Goal: Task Accomplishment & Management: Use online tool/utility

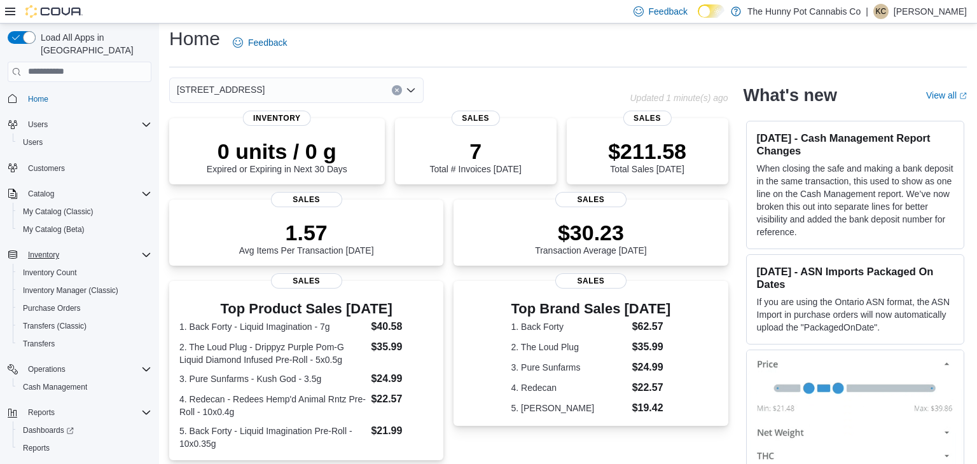
scroll to position [18, 0]
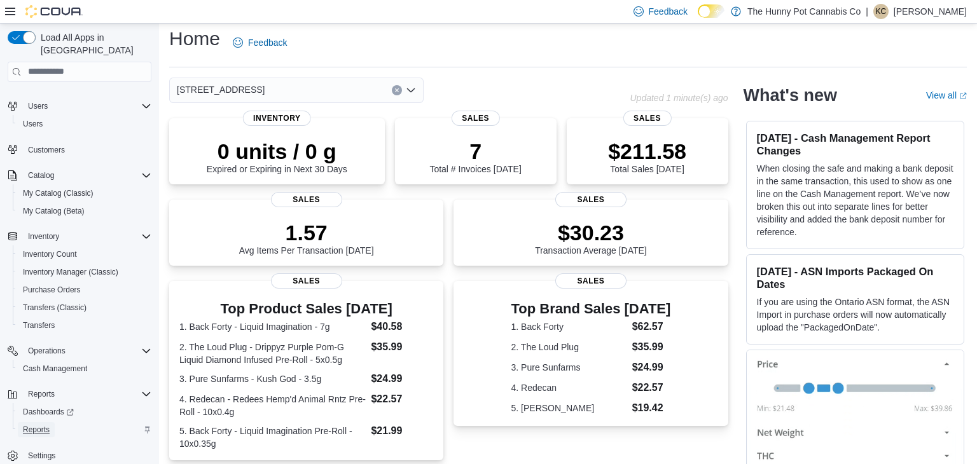
click at [42, 425] on span "Reports" at bounding box center [36, 430] width 27 height 10
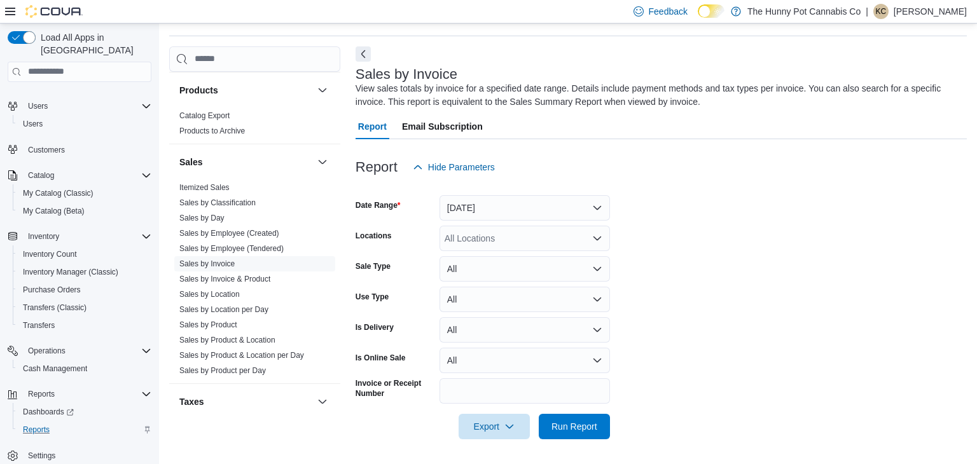
scroll to position [566, 0]
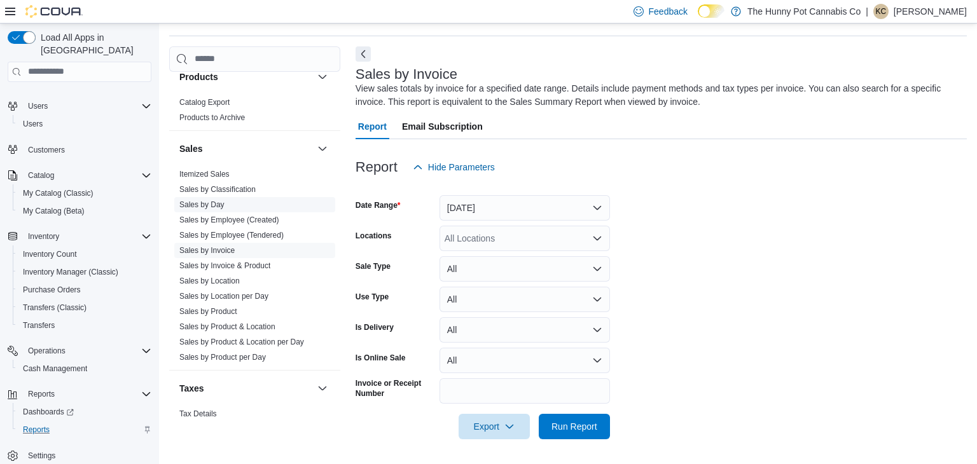
click at [215, 203] on link "Sales by Day" at bounding box center [201, 204] width 45 height 9
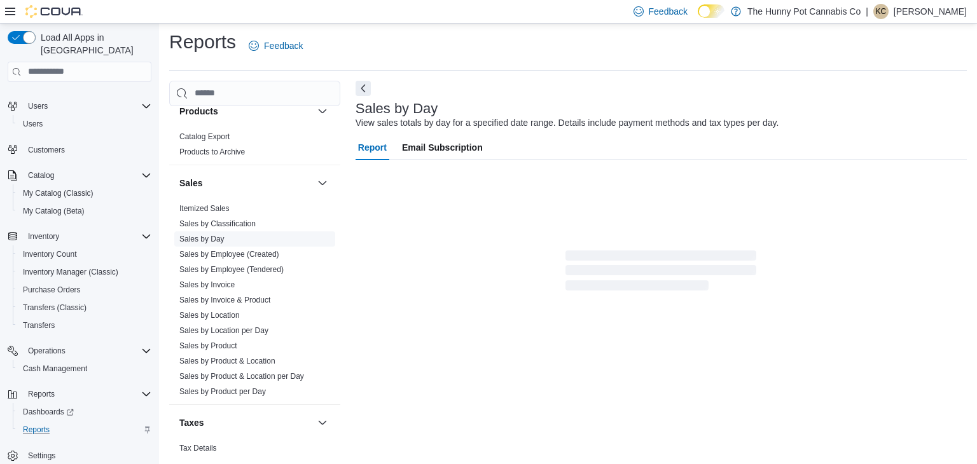
scroll to position [4, 0]
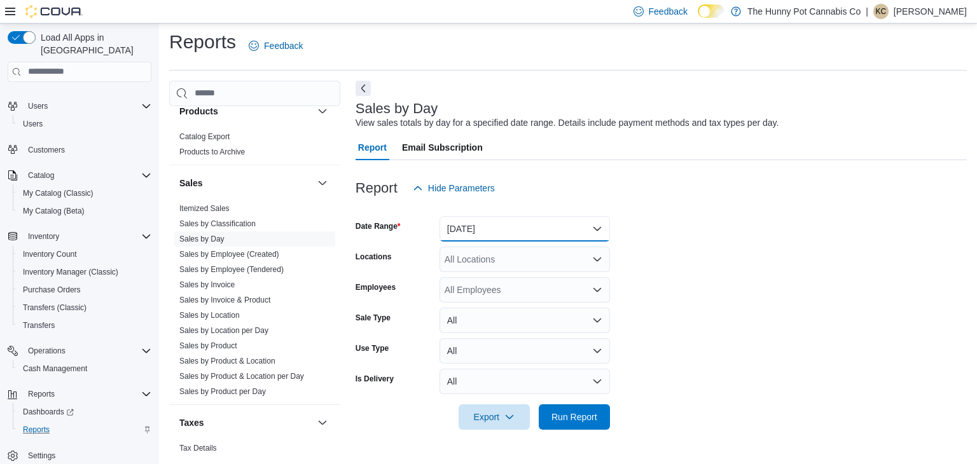
click at [596, 227] on button "[DATE]" at bounding box center [524, 228] width 170 height 25
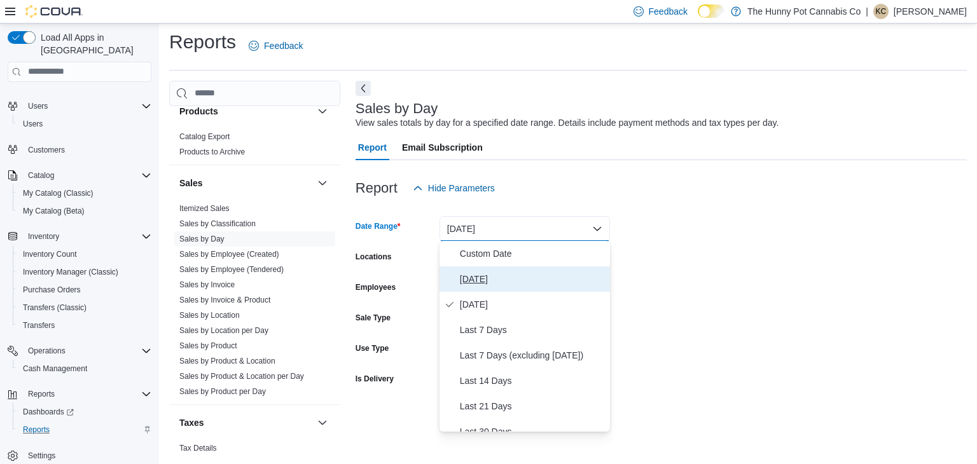
click at [480, 284] on span "[DATE]" at bounding box center [532, 279] width 145 height 15
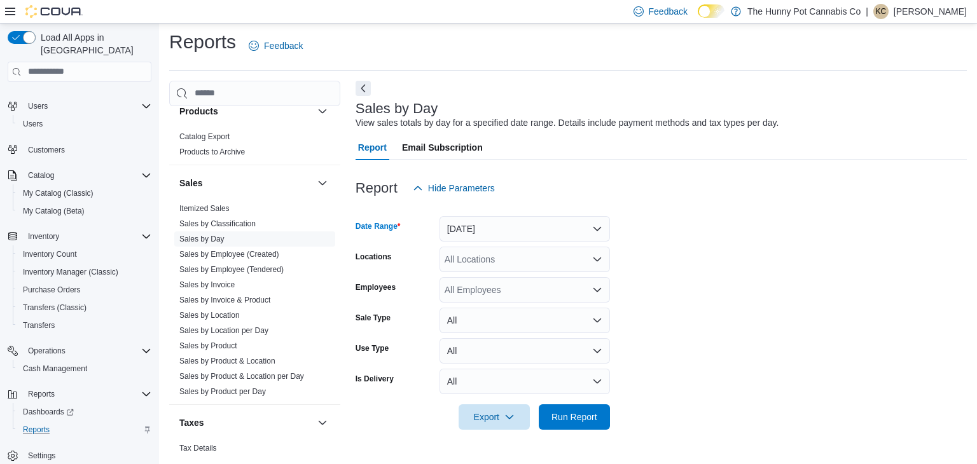
click at [474, 260] on div "All Locations" at bounding box center [524, 259] width 170 height 25
type input "***"
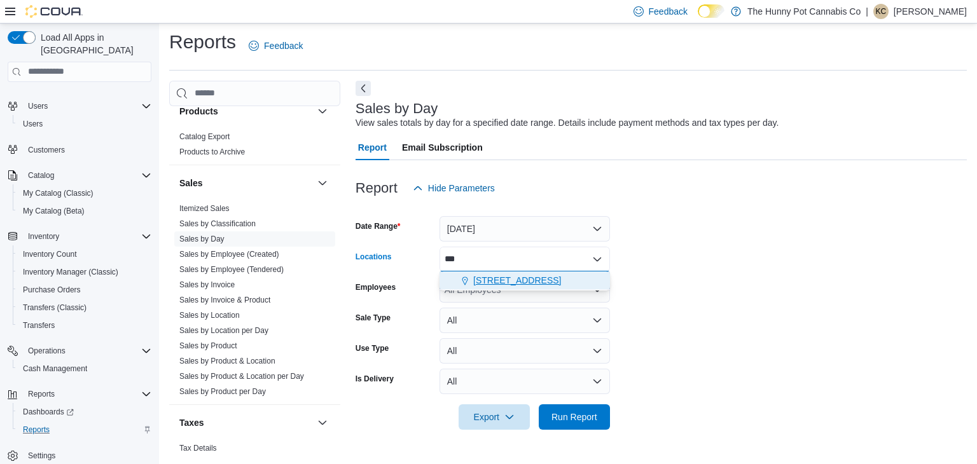
click at [519, 286] on span "[STREET_ADDRESS]" at bounding box center [517, 280] width 88 height 13
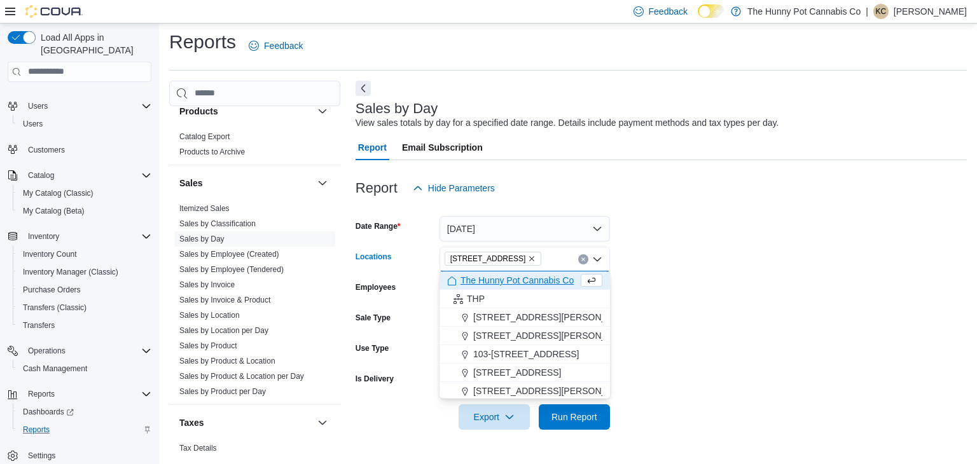
click at [658, 279] on form "Date Range [DATE] Locations [STREET_ADDRESS] Selected. [STREET_ADDRESS] Press B…" at bounding box center [661, 315] width 611 height 229
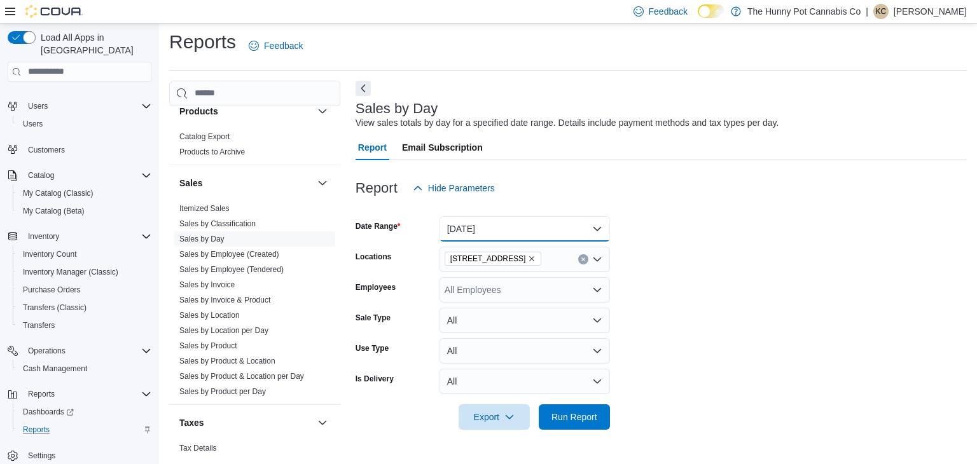
click at [579, 236] on button "[DATE]" at bounding box center [524, 228] width 170 height 25
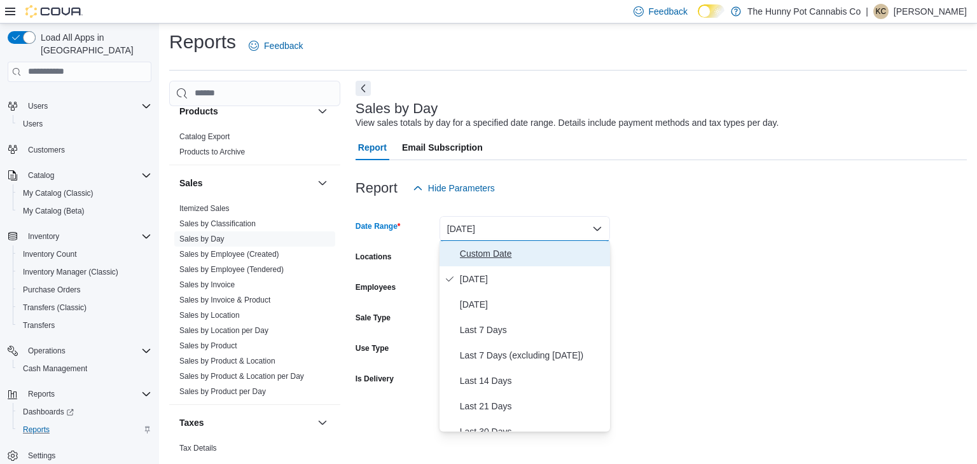
click at [520, 259] on span "Custom Date" at bounding box center [532, 253] width 145 height 15
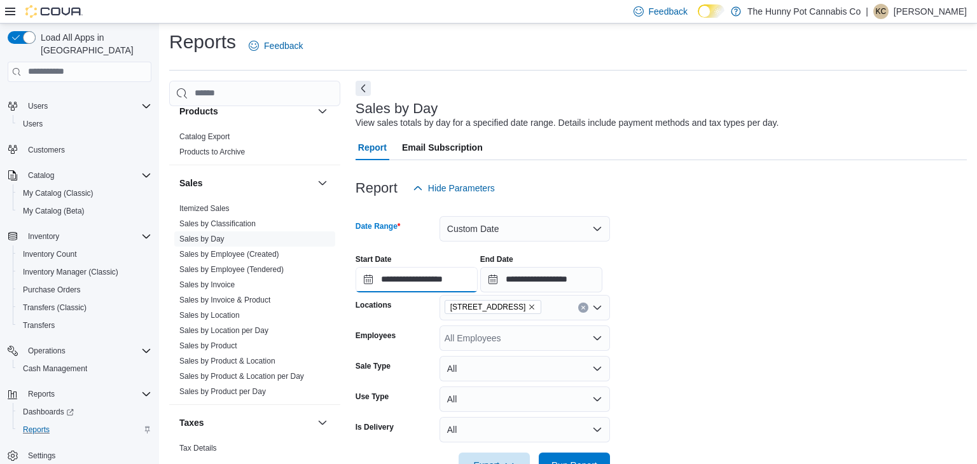
click at [431, 281] on input "**********" at bounding box center [417, 279] width 122 height 25
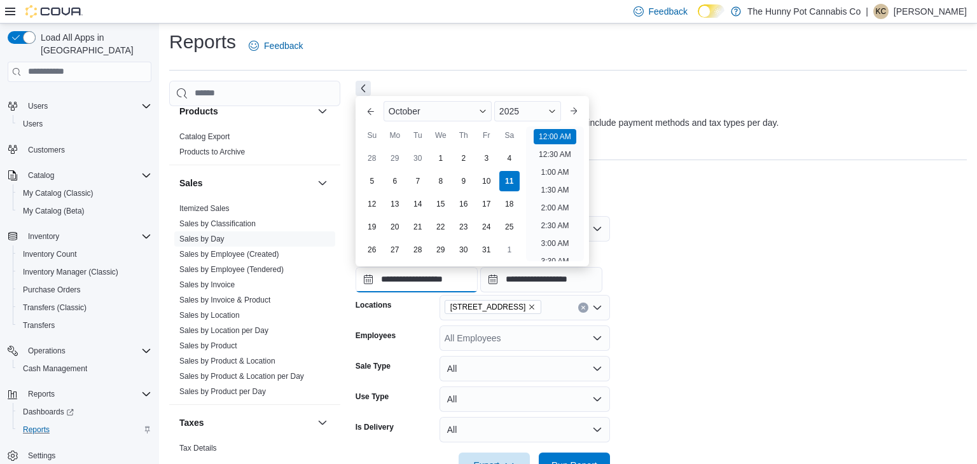
scroll to position [39, 0]
click at [377, 116] on button "Previous Month" at bounding box center [371, 111] width 20 height 20
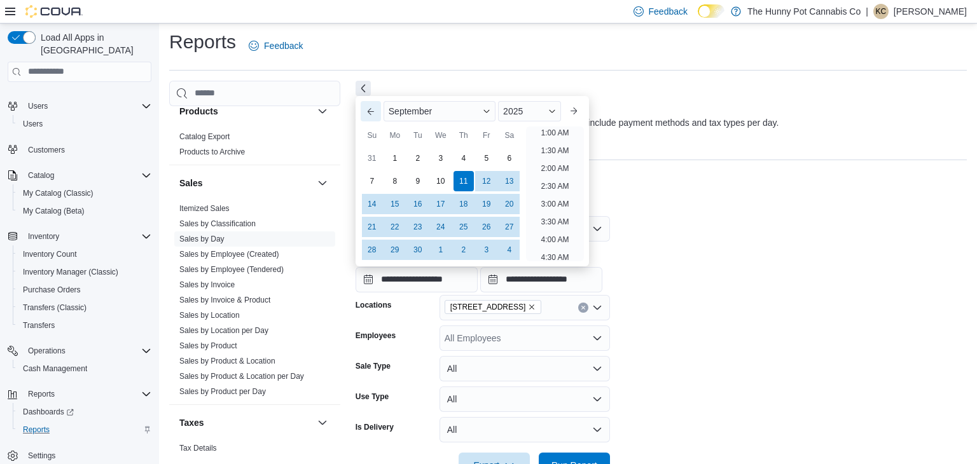
scroll to position [3, 0]
click at [377, 116] on button "Previous Month" at bounding box center [371, 111] width 20 height 20
type input "**********"
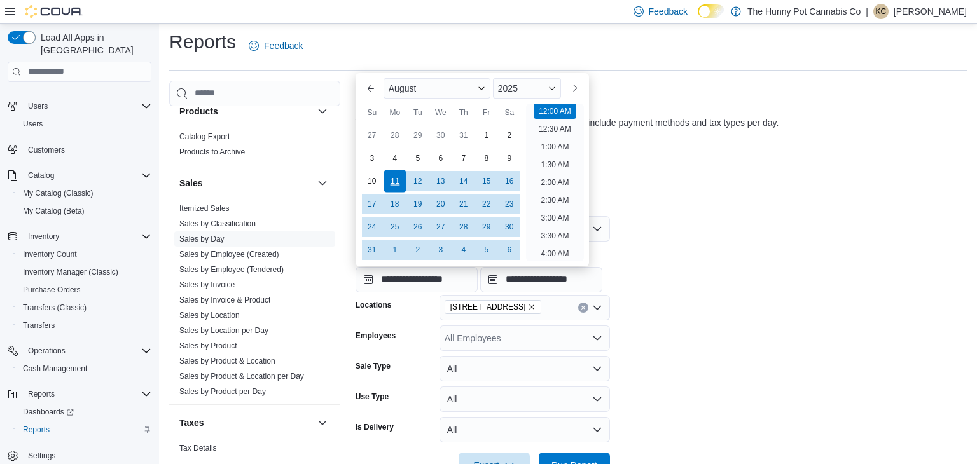
click at [395, 179] on div "11" at bounding box center [394, 181] width 22 height 22
click at [687, 287] on div "**********" at bounding box center [661, 268] width 611 height 48
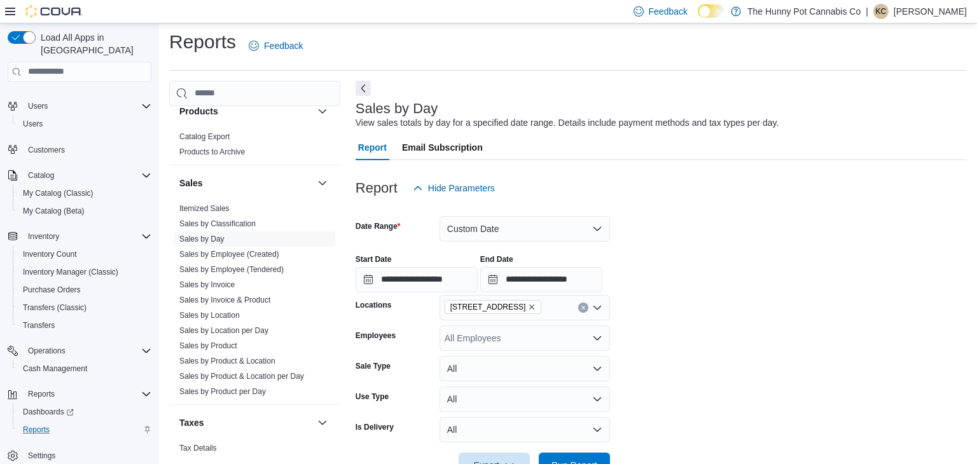
scroll to position [43, 0]
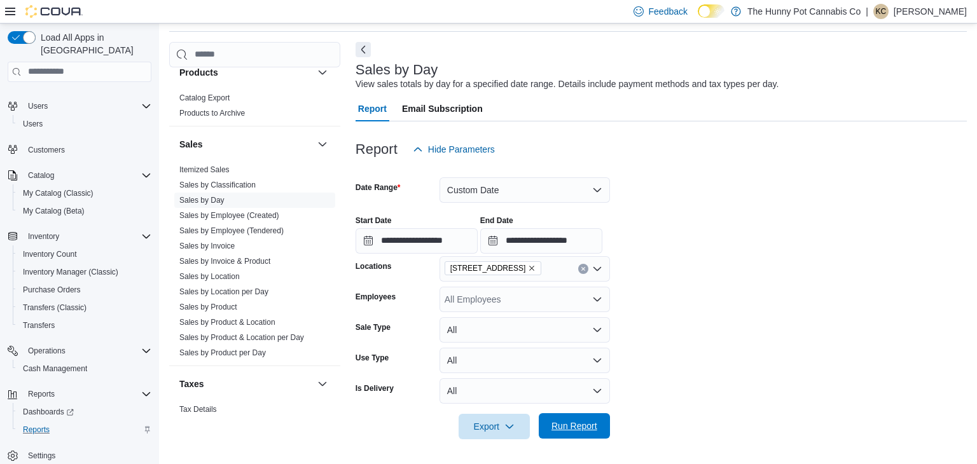
click at [588, 431] on span "Run Report" at bounding box center [574, 426] width 46 height 13
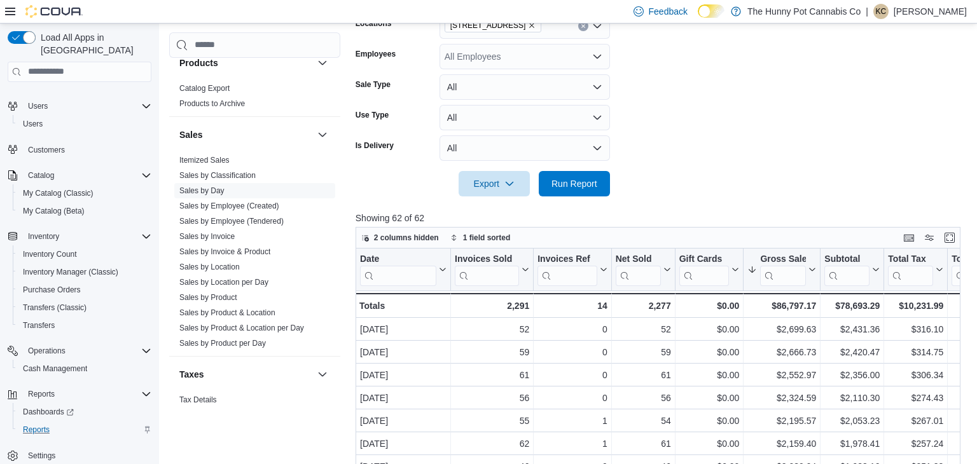
scroll to position [293, 0]
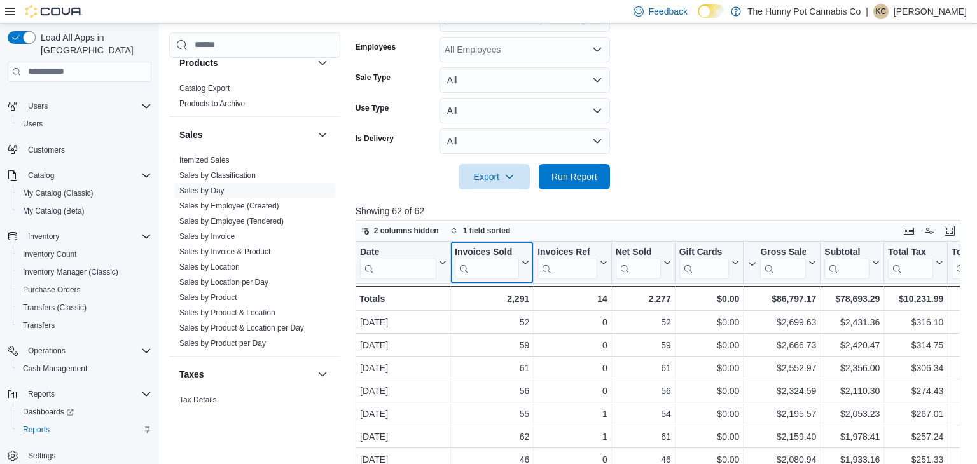
click at [525, 265] on icon at bounding box center [524, 263] width 10 height 8
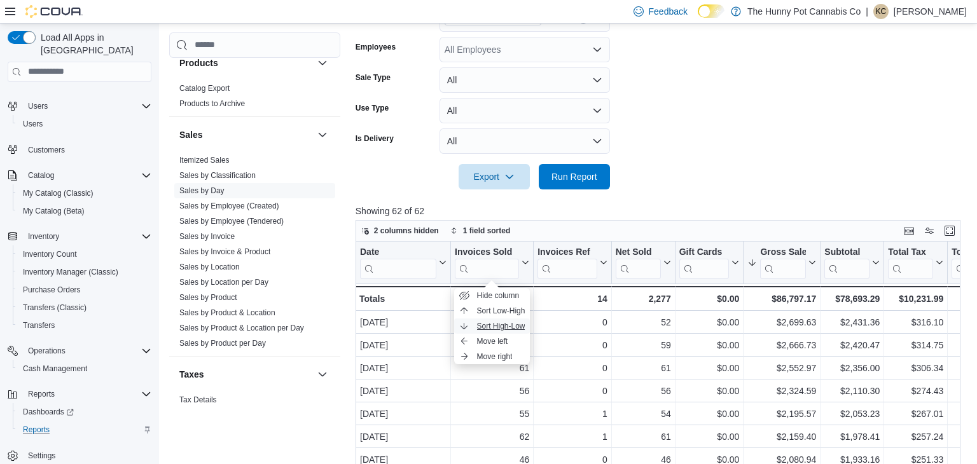
click at [508, 326] on span "Sort High-Low" at bounding box center [501, 326] width 48 height 10
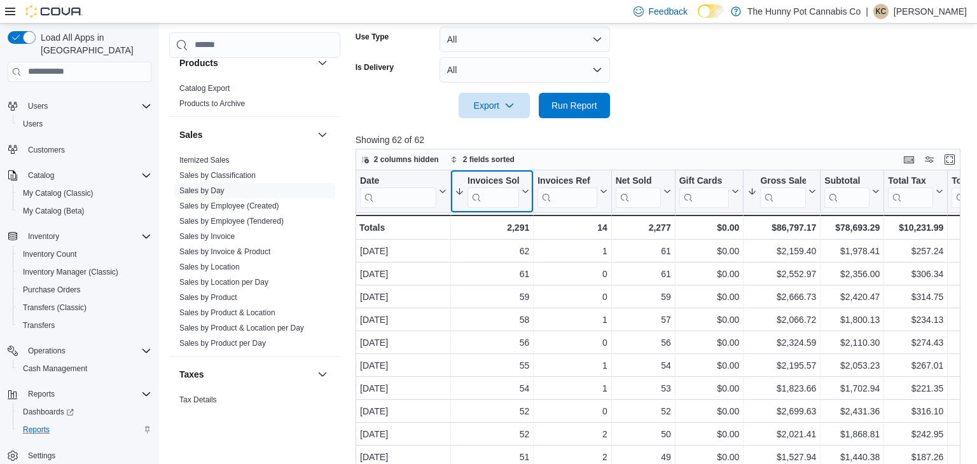
scroll to position [366, 0]
